Goal: Task Accomplishment & Management: Manage account settings

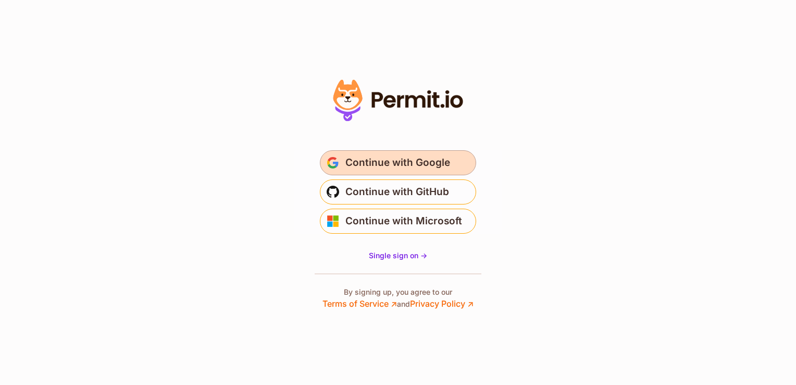
click at [412, 164] on span "Continue with Google" at bounding box center [397, 162] width 105 height 17
click at [404, 161] on span "Continue with Google" at bounding box center [397, 162] width 105 height 17
click at [423, 164] on span "Continue with Google" at bounding box center [397, 162] width 105 height 17
click at [429, 158] on span "Continue with Google" at bounding box center [397, 162] width 105 height 17
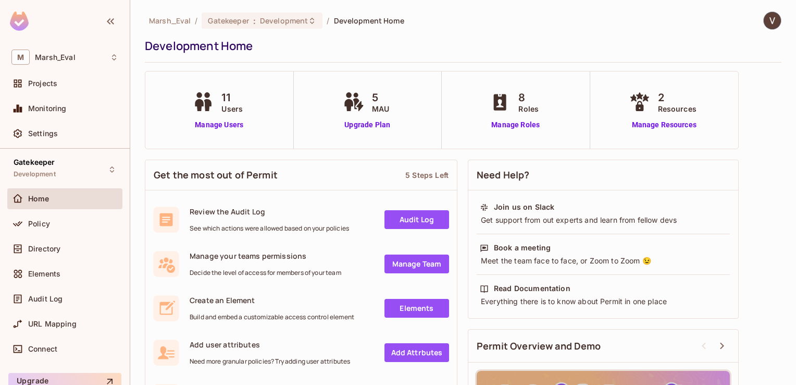
click at [47, 82] on span "Projects" at bounding box center [42, 83] width 29 height 8
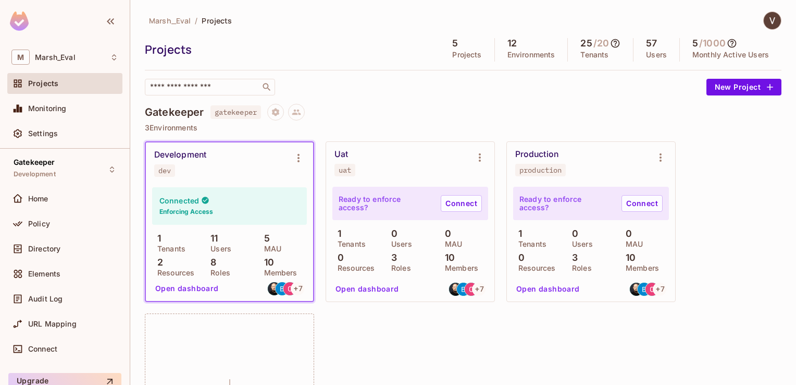
click at [189, 289] on button "Open dashboard" at bounding box center [187, 288] width 72 height 17
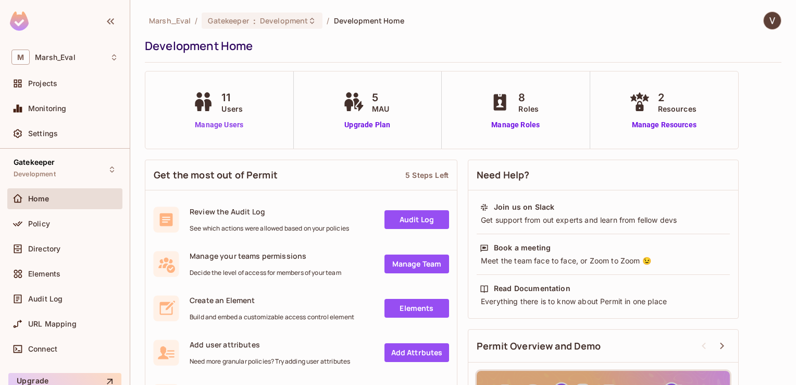
click at [223, 122] on link "Manage Users" at bounding box center [219, 124] width 58 height 11
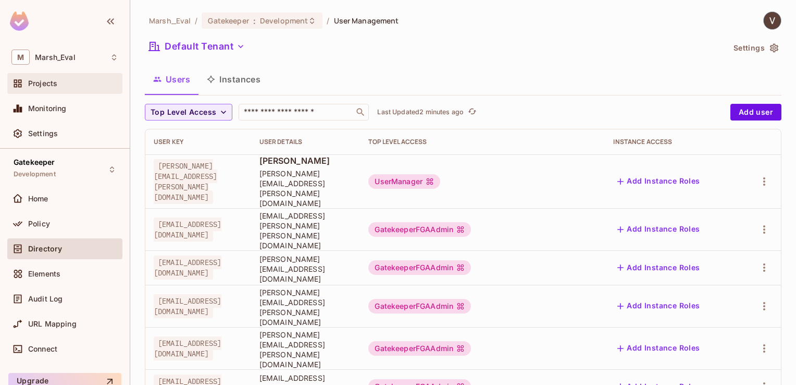
click at [33, 83] on span "Projects" at bounding box center [42, 83] width 29 height 8
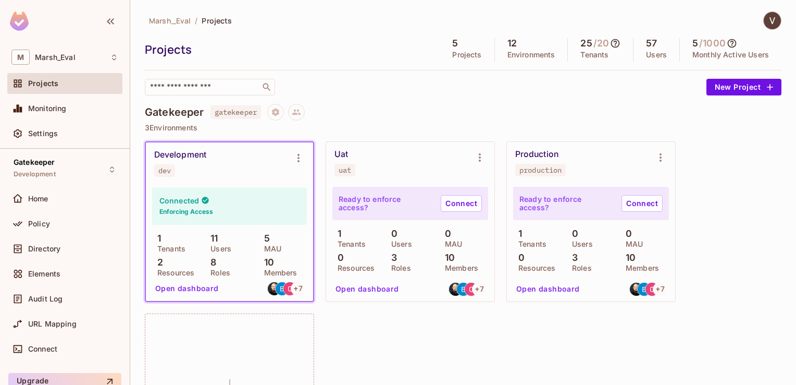
click at [765, 26] on img at bounding box center [772, 20] width 17 height 17
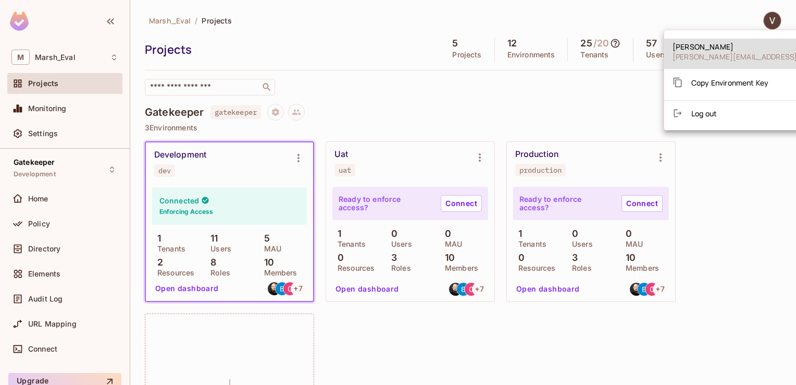
click at [764, 24] on div at bounding box center [398, 192] width 796 height 385
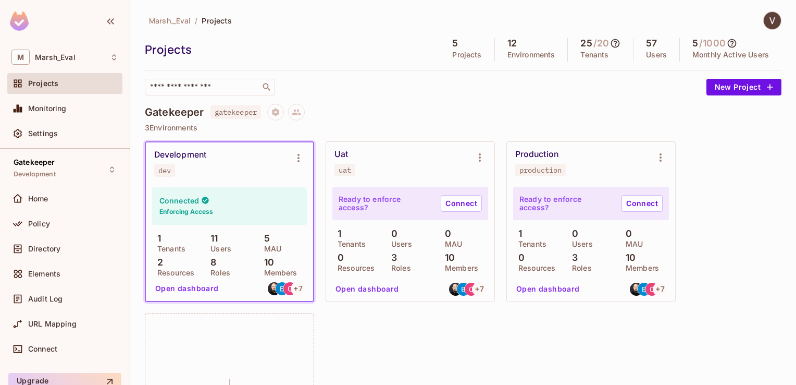
click at [382, 125] on p "3 Environments" at bounding box center [463, 127] width 637 height 8
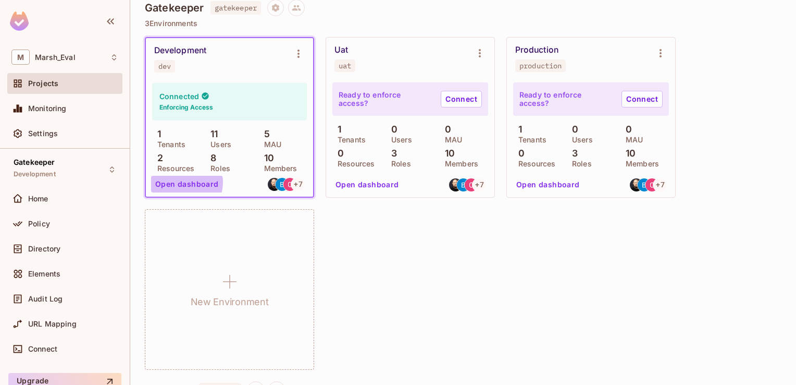
click at [181, 182] on button "Open dashboard" at bounding box center [187, 184] width 72 height 17
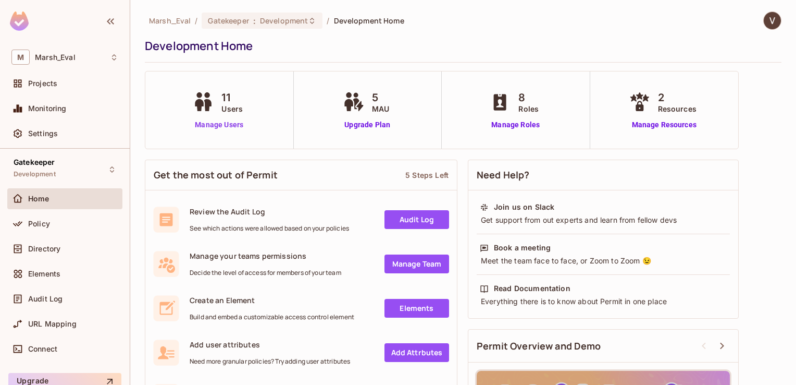
click at [231, 126] on link "Manage Users" at bounding box center [219, 124] width 58 height 11
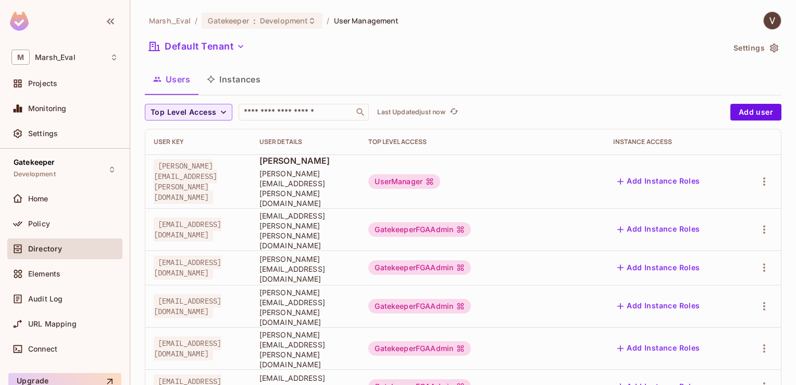
click at [473, 42] on div "Default Tenant" at bounding box center [434, 48] width 579 height 20
